Goal: Information Seeking & Learning: Learn about a topic

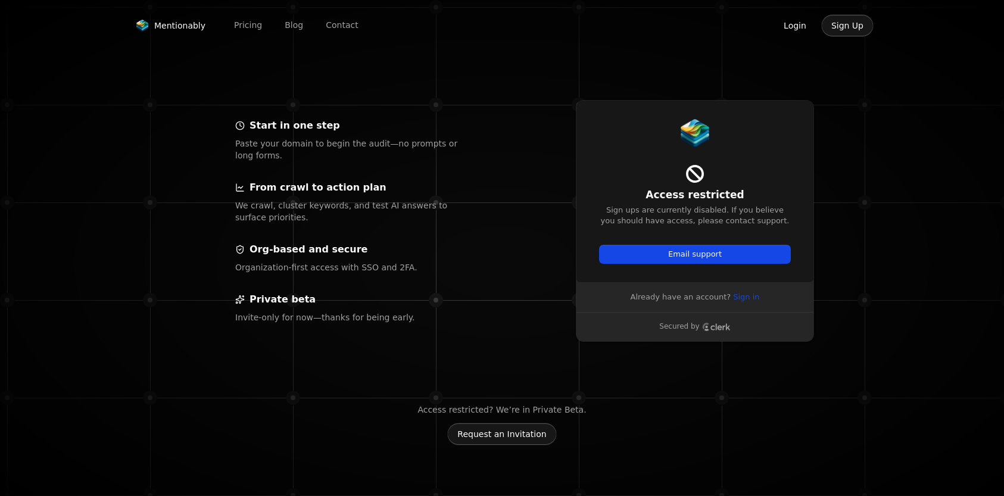
click at [800, 27] on button "Login" at bounding box center [795, 25] width 43 height 23
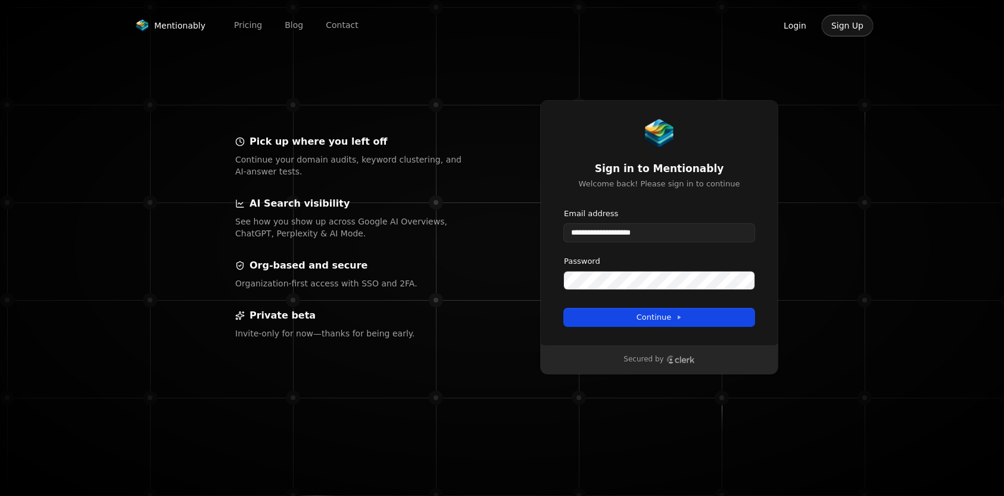
click at [680, 329] on div "**********" at bounding box center [659, 222] width 238 height 245
click at [680, 324] on button "Continue" at bounding box center [659, 318] width 191 height 18
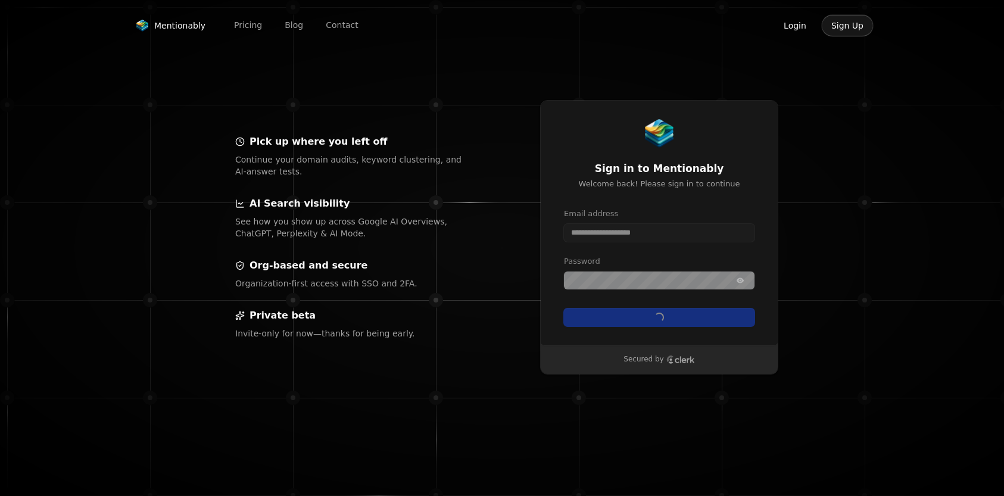
type input "**********"
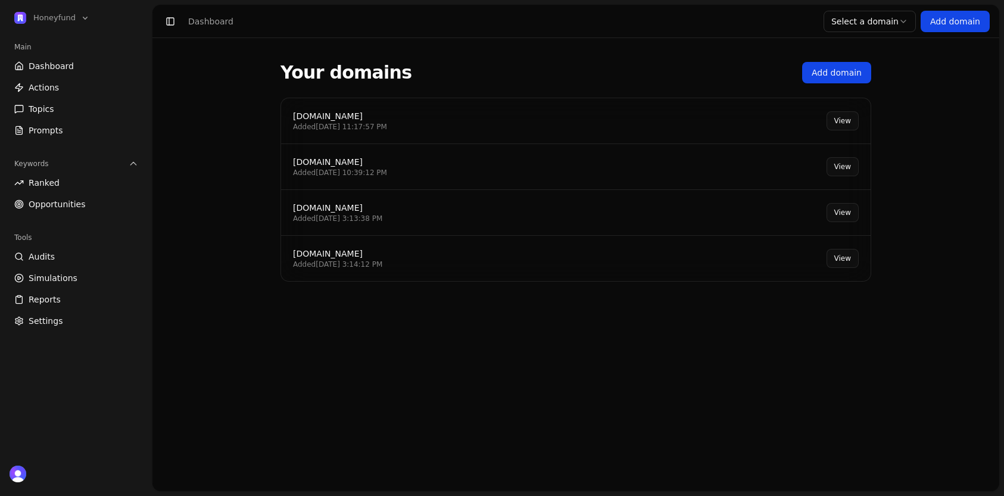
click at [421, 120] on div "[DOMAIN_NAME] Added [DATE] 11:17:57 PM View" at bounding box center [576, 121] width 590 height 46
click at [828, 117] on link "View" at bounding box center [843, 120] width 32 height 19
click at [848, 124] on link "View" at bounding box center [843, 120] width 32 height 19
click at [835, 121] on link "View" at bounding box center [843, 120] width 32 height 19
click at [326, 119] on div "[DOMAIN_NAME]" at bounding box center [340, 116] width 94 height 12
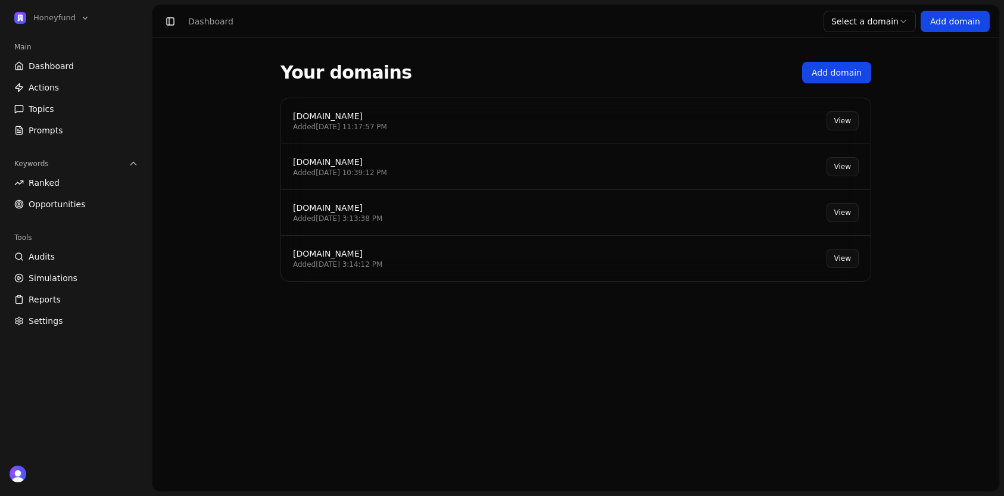
click at [844, 117] on link "View" at bounding box center [843, 120] width 32 height 19
click at [65, 61] on span "Dashboard" at bounding box center [51, 66] width 45 height 12
click at [836, 111] on link "View" at bounding box center [843, 120] width 32 height 19
click at [844, 128] on link "View" at bounding box center [843, 120] width 32 height 19
click at [844, 127] on link "View" at bounding box center [843, 120] width 32 height 19
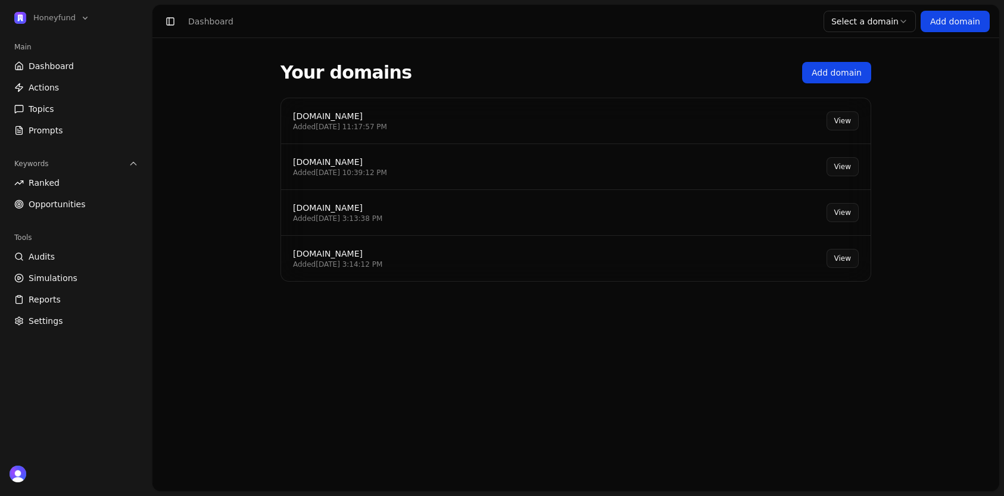
click at [842, 127] on link "View" at bounding box center [843, 120] width 32 height 19
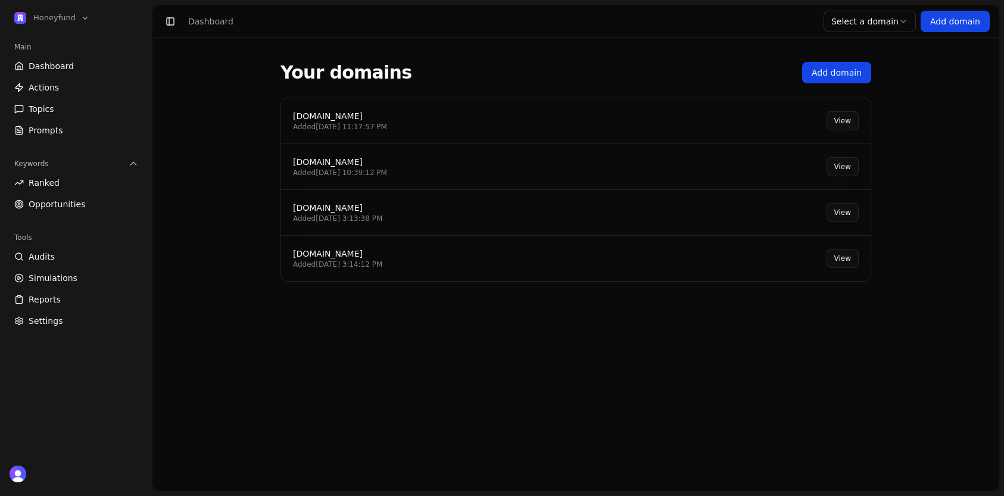
click at [842, 127] on link "View" at bounding box center [843, 120] width 32 height 19
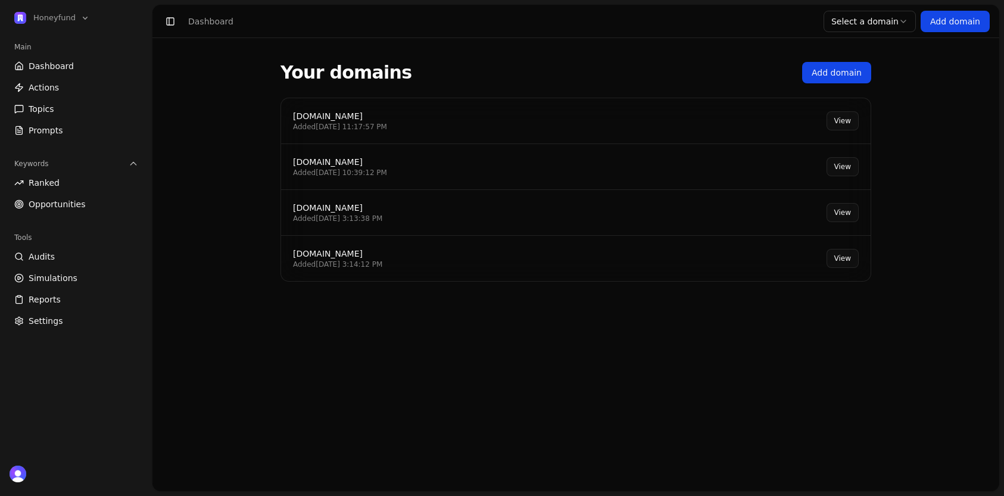
click at [842, 127] on link "View" at bounding box center [843, 120] width 32 height 19
click at [870, 21] on html "Honeyfund Main Dashboard Actions Topics Prompts Keywords Ranked Opportunities T…" at bounding box center [502, 248] width 1004 height 496
click at [841, 111] on link "View" at bounding box center [843, 120] width 32 height 19
click at [55, 294] on span "Reports" at bounding box center [45, 300] width 32 height 12
click at [474, 107] on div "[DOMAIN_NAME] Added [DATE] 11:17:57 PM View" at bounding box center [576, 121] width 590 height 46
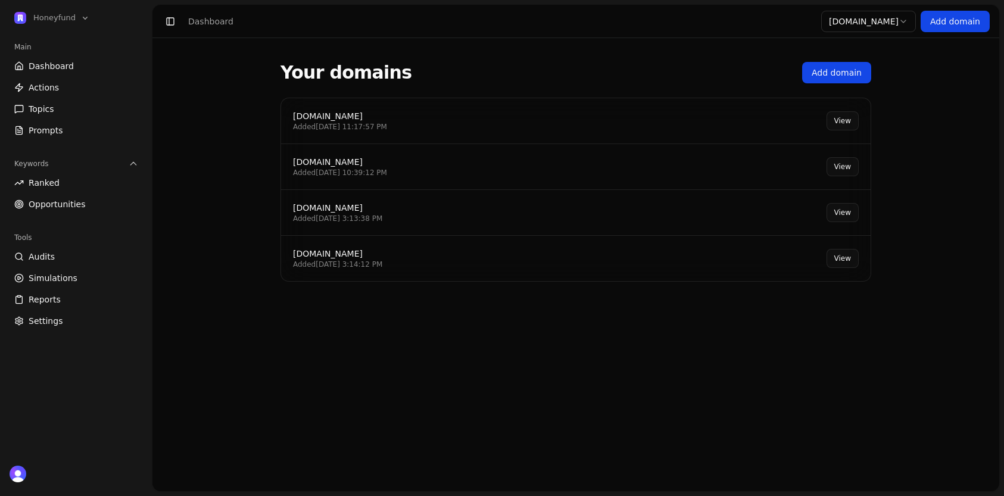
click at [843, 121] on link "View" at bounding box center [843, 120] width 32 height 19
click at [73, 58] on link "Dashboard" at bounding box center [76, 66] width 133 height 19
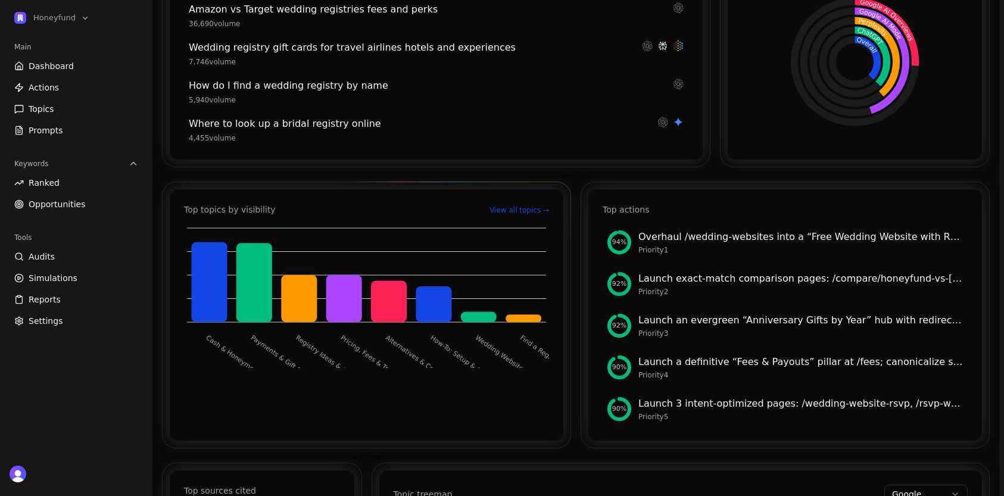
scroll to position [294, 0]
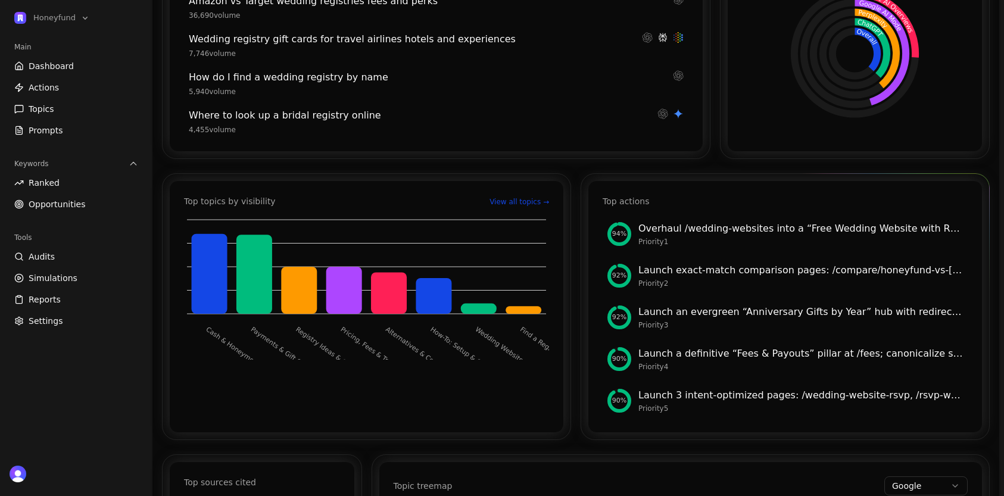
click at [851, 243] on div "Priority 1" at bounding box center [801, 242] width 325 height 10
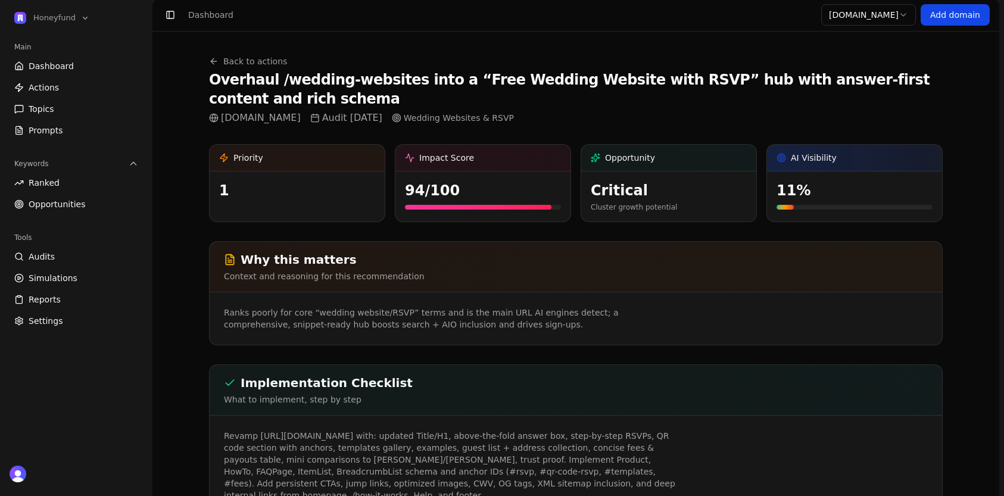
scroll to position [6, 0]
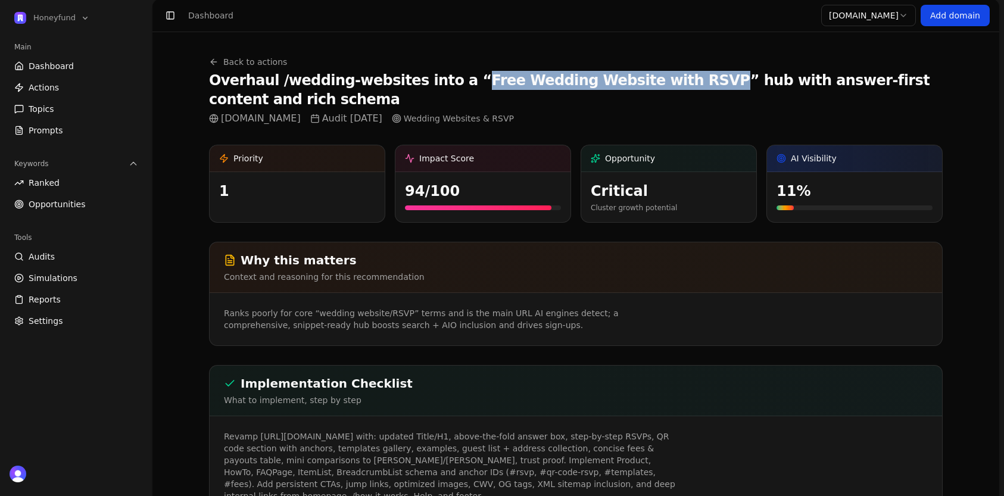
drag, startPoint x: 648, startPoint y: 80, endPoint x: 441, endPoint y: 84, distance: 206.8
click at [441, 84] on h1 "Overhaul /wedding-websites into a “Free Wedding Website with RSVP” hub with ans…" at bounding box center [576, 90] width 734 height 38
copy h1 "ree Wedding Website with RSVP"
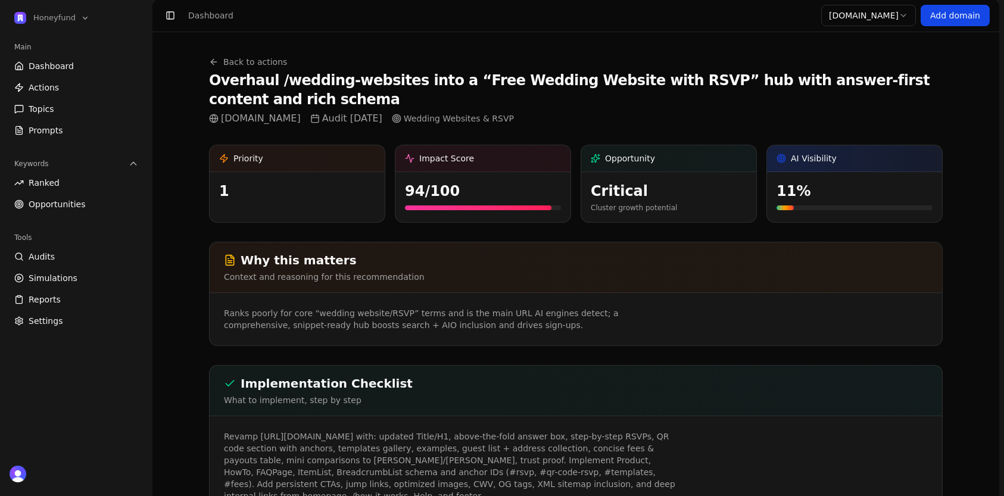
click at [640, 76] on h1 "Overhaul /wedding-websites into a “Free Wedding Website with RSVP” hub with ans…" at bounding box center [576, 90] width 734 height 38
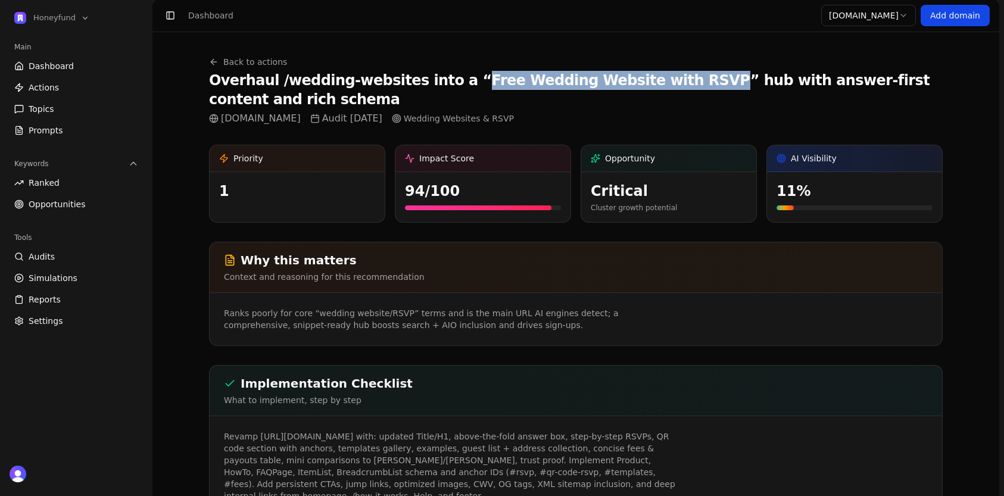
drag, startPoint x: 647, startPoint y: 76, endPoint x: 435, endPoint y: 86, distance: 212.3
click at [435, 86] on h1 "Overhaul /wedding-websites into a “Free Wedding Website with RSVP” hub with ans…" at bounding box center [576, 90] width 734 height 38
copy h1 "Free Wedding Website with RSVP"
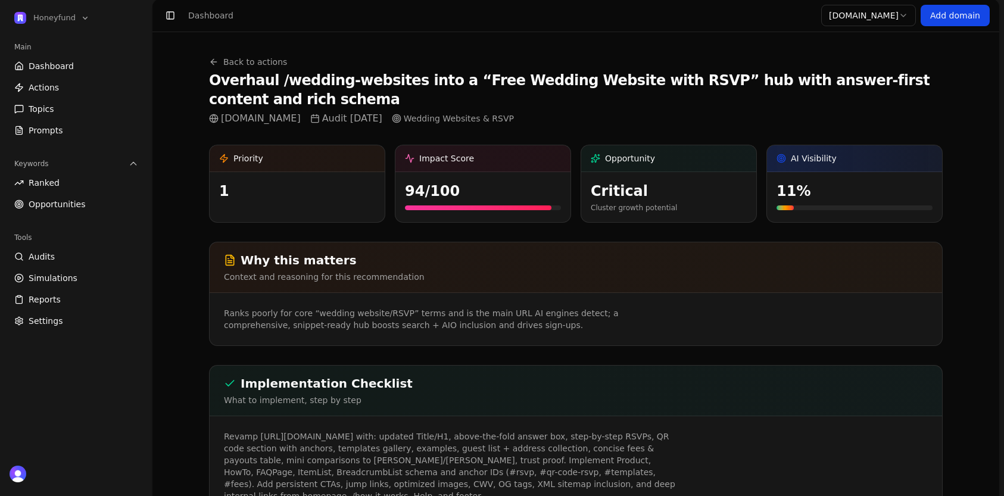
click at [688, 97] on h1 "Overhaul /wedding-websites into a “Free Wedding Website with RSVP” hub with ans…" at bounding box center [576, 90] width 734 height 38
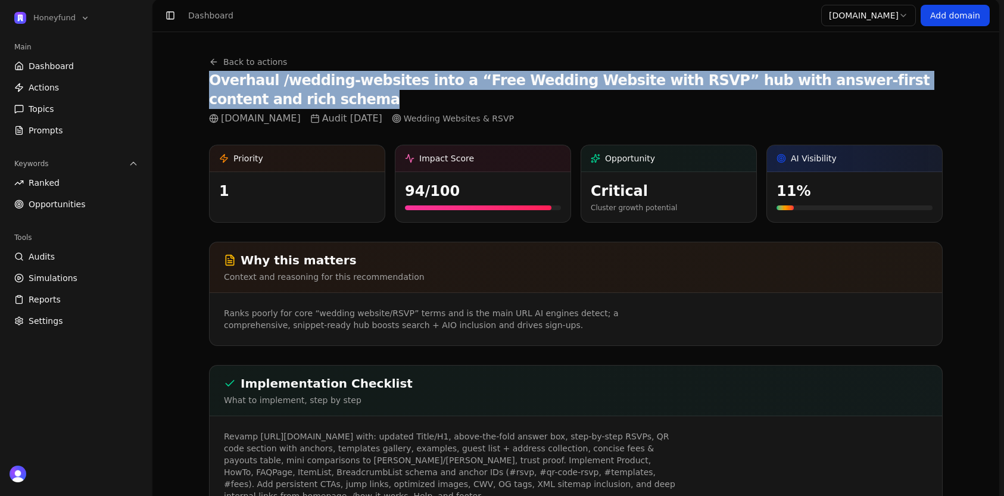
drag, startPoint x: 210, startPoint y: 78, endPoint x: 279, endPoint y: 97, distance: 71.7
click at [279, 97] on h1 "Overhaul /wedding-websites into a “Free Wedding Website with RSVP” hub with ans…" at bounding box center [576, 90] width 734 height 38
copy h1 "Overhaul /wedding-websites into a “Free Wedding Website with RSVP” hub with ans…"
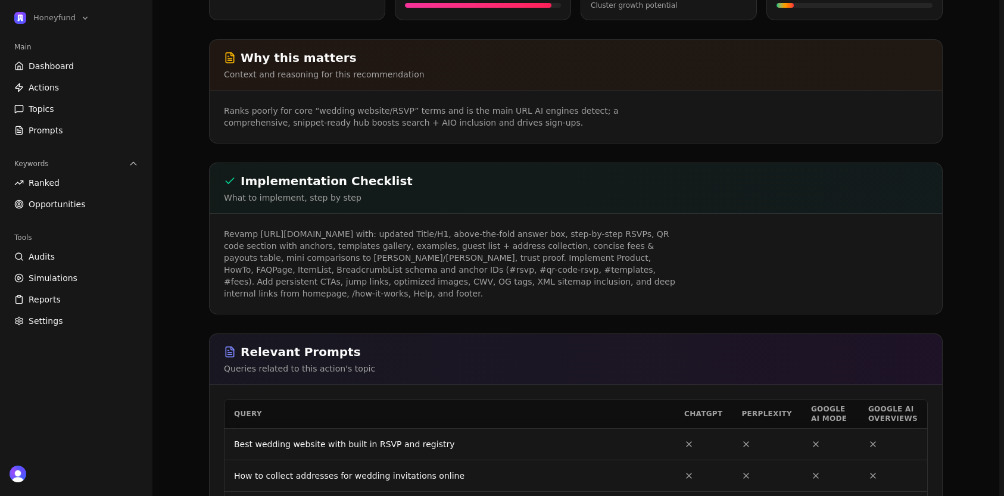
scroll to position [209, 0]
drag, startPoint x: 574, startPoint y: 291, endPoint x: 462, endPoint y: 238, distance: 124.5
click at [462, 238] on p "Revamp [URL][DOMAIN_NAME] with: updated Title/H1, above-the-fold answer box, st…" at bounding box center [453, 263] width 458 height 71
copy p "updated Title/H1, above-the-fold answer box, step-by-step RSVPs, QR code sectio…"
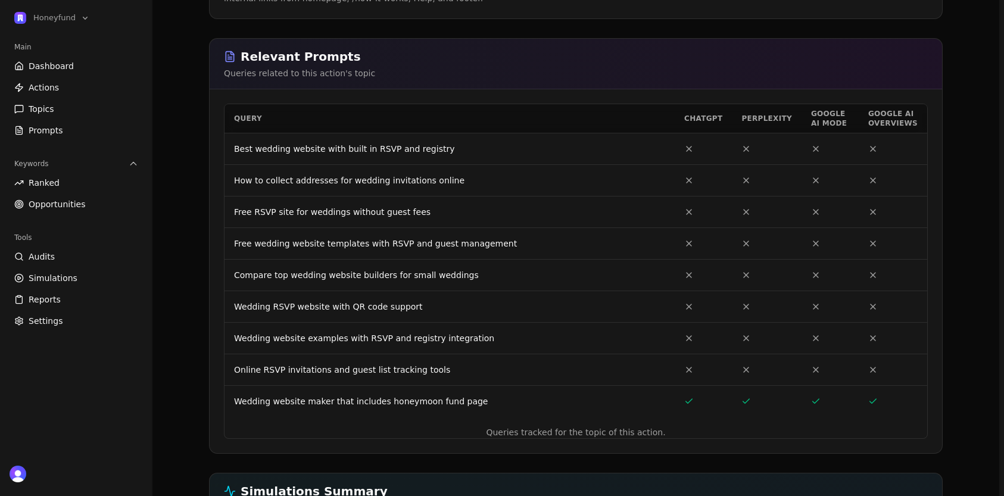
scroll to position [492, 0]
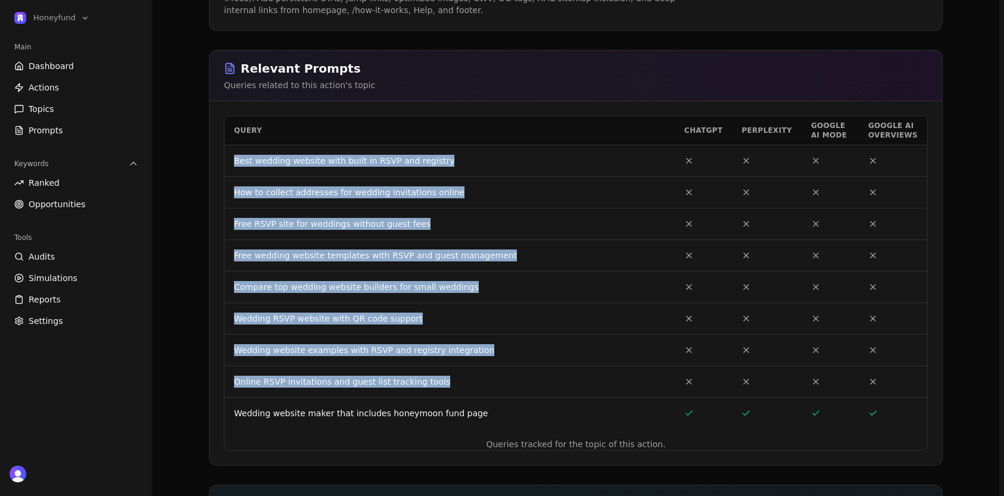
drag, startPoint x: 441, startPoint y: 380, endPoint x: 232, endPoint y: 158, distance: 304.3
click at [232, 158] on tbody "Best wedding website with built in RSVP and registry How to collect addresses f…" at bounding box center [576, 287] width 703 height 284
copy tbody "Best wedding website with built in RSVP and registry How to collect addresses f…"
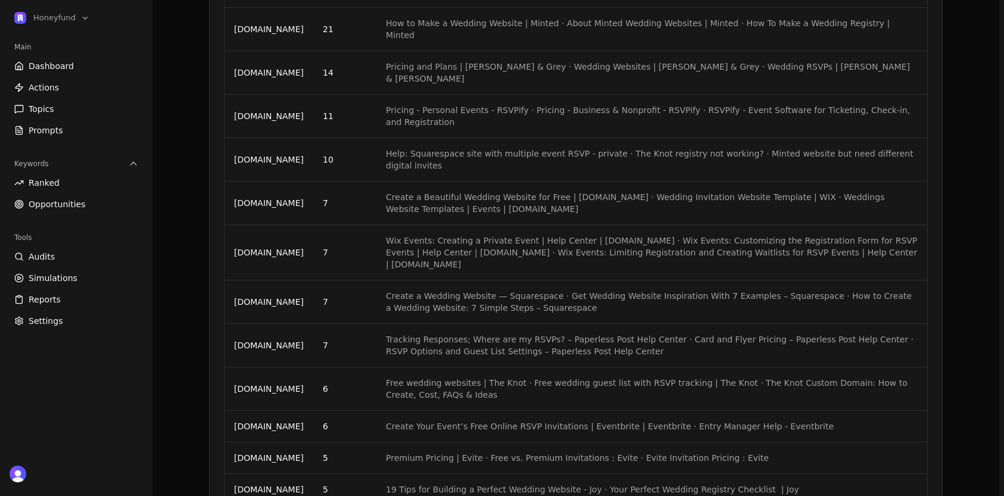
scroll to position [0, 0]
